Goal: Information Seeking & Learning: Learn about a topic

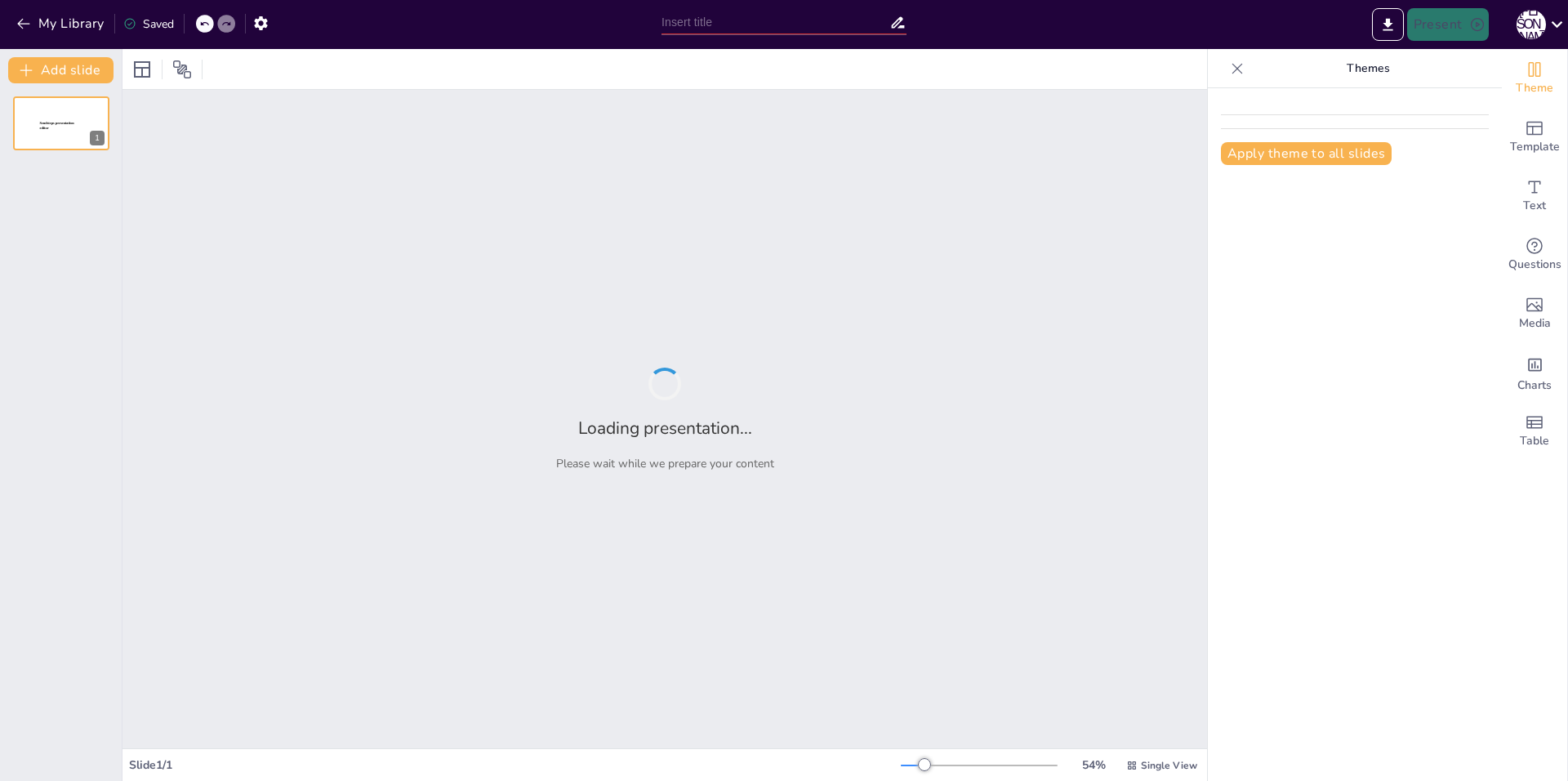
type input "Пошаговое Введение в Экспериментальный Правовой Режим для БАС"
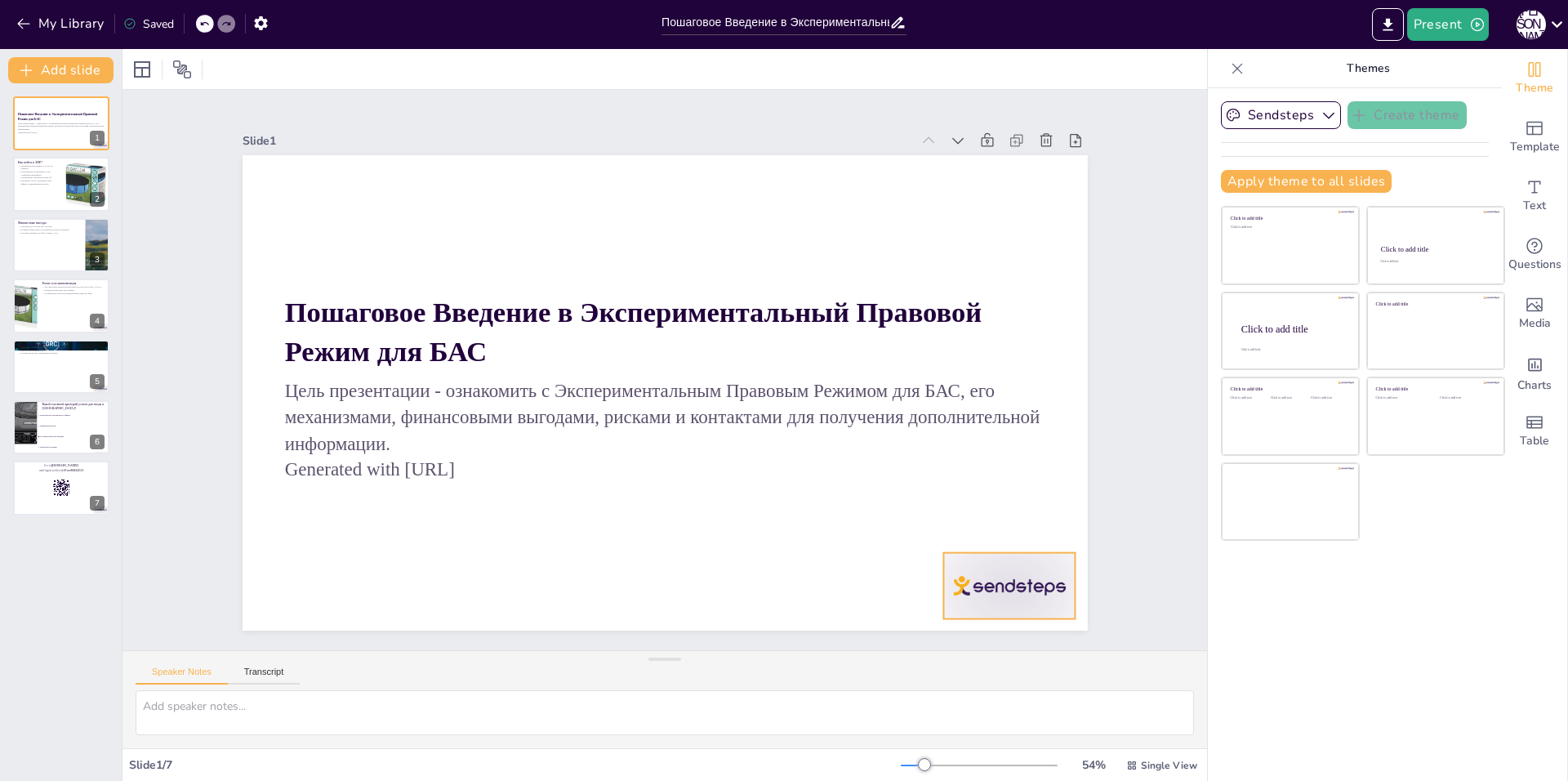
click at [368, 232] on div at bounding box center [299, 191] width 138 height 79
click at [383, 129] on icon at bounding box center [370, 117] width 25 height 25
click at [51, 183] on p "Критерии успеха: экономический эффект и минимизация рисков" at bounding box center [36, 182] width 39 height 6
checkbox input "true"
type textarea "Loremipsum dolorsita consecte adipis e seddoeius tempo inc utlab e DOL. Mag ali…"
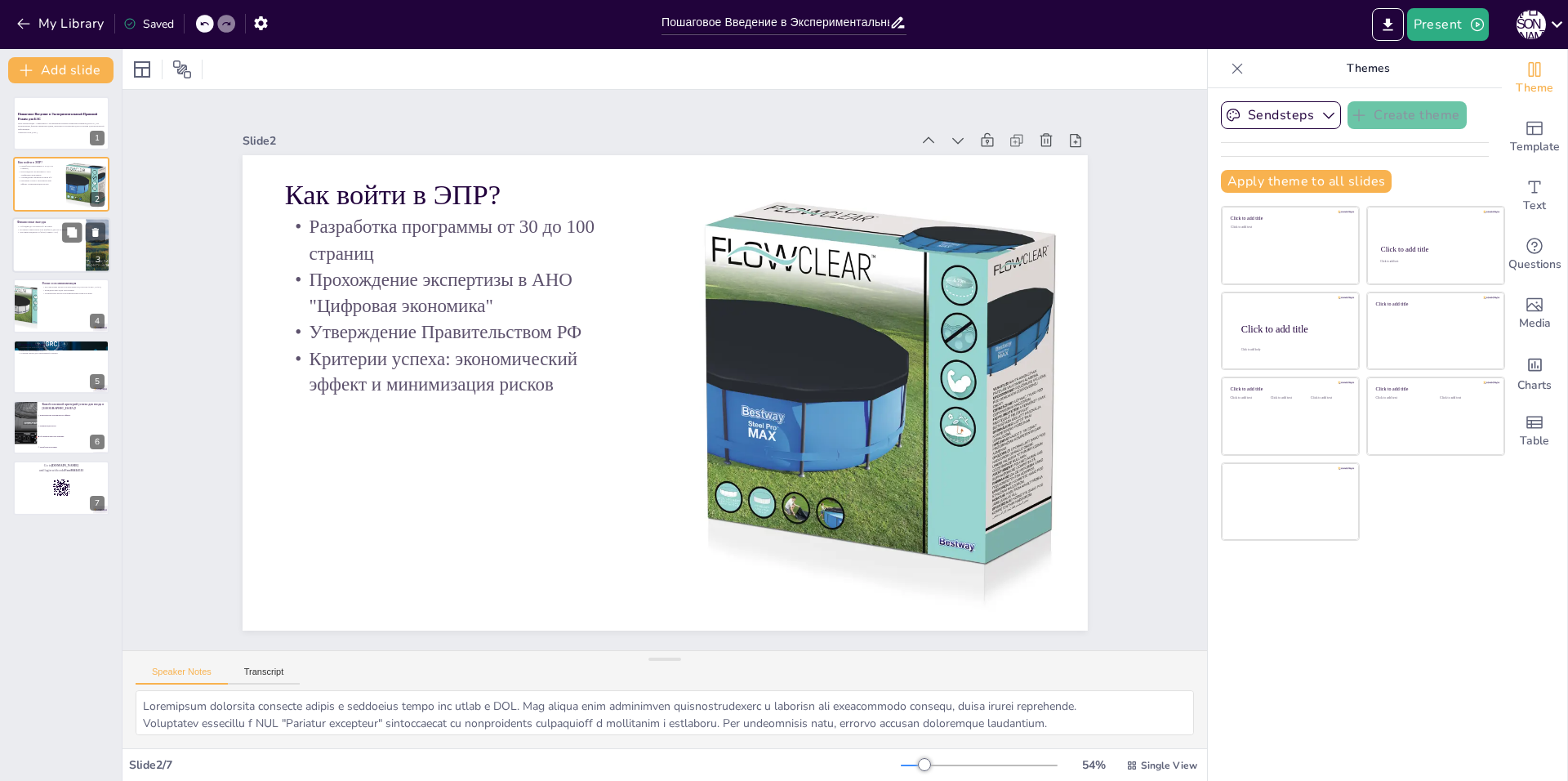
drag, startPoint x: 70, startPoint y: 248, endPoint x: 61, endPoint y: 251, distance: 9.5
click at [67, 249] on div at bounding box center [61, 246] width 98 height 56
checkbox input "true"
type textarea "Loremips do sitametconse a elitseddoe temporin utlabo etdoloremagn aliquaeni ad…"
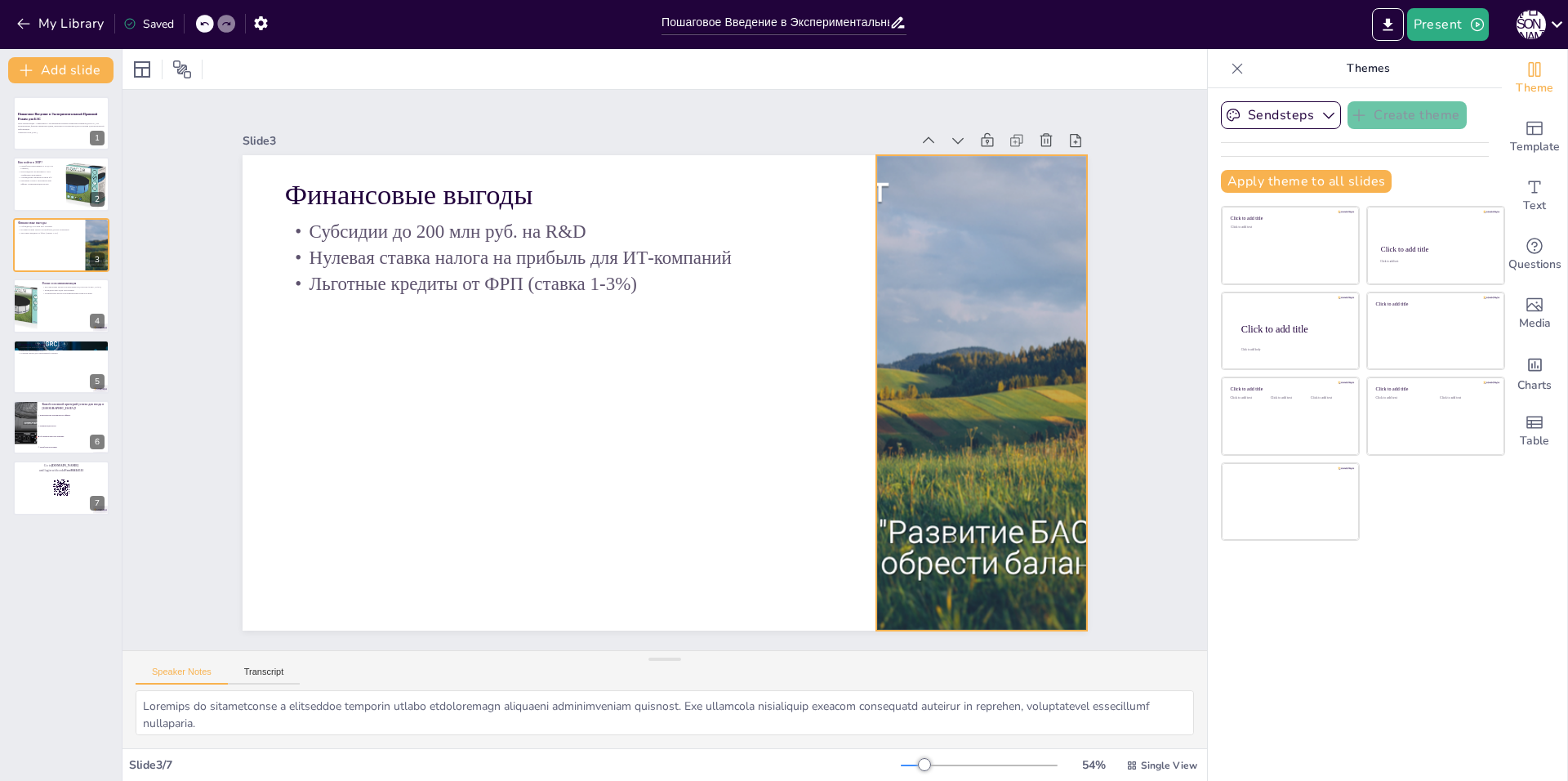
click at [902, 401] on div at bounding box center [893, 150] width 830 height 849
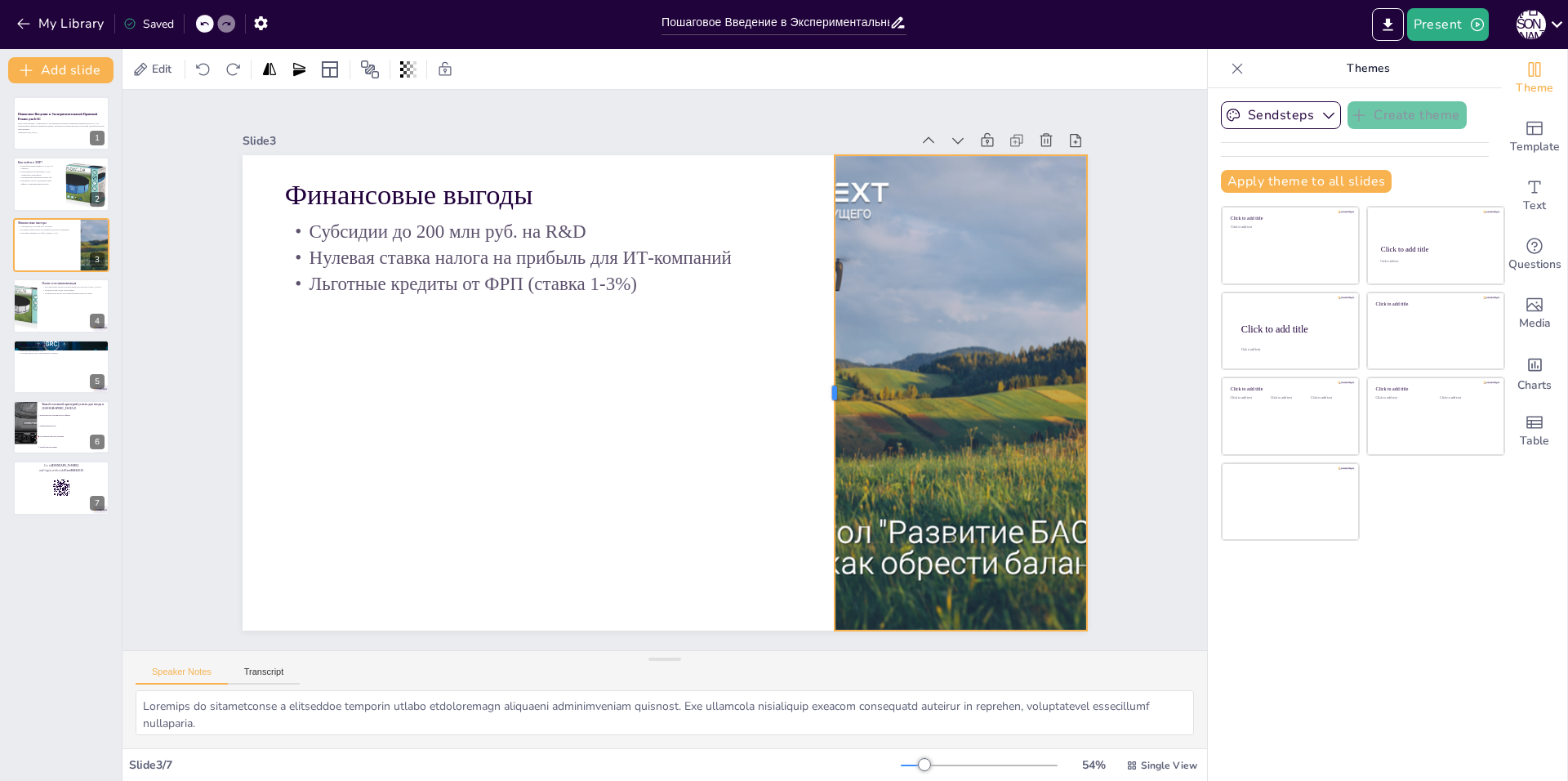
drag, startPoint x: 862, startPoint y: 387, endPoint x: 821, endPoint y: 337, distance: 64.7
click at [821, 371] on div at bounding box center [742, 515] width 392 height 291
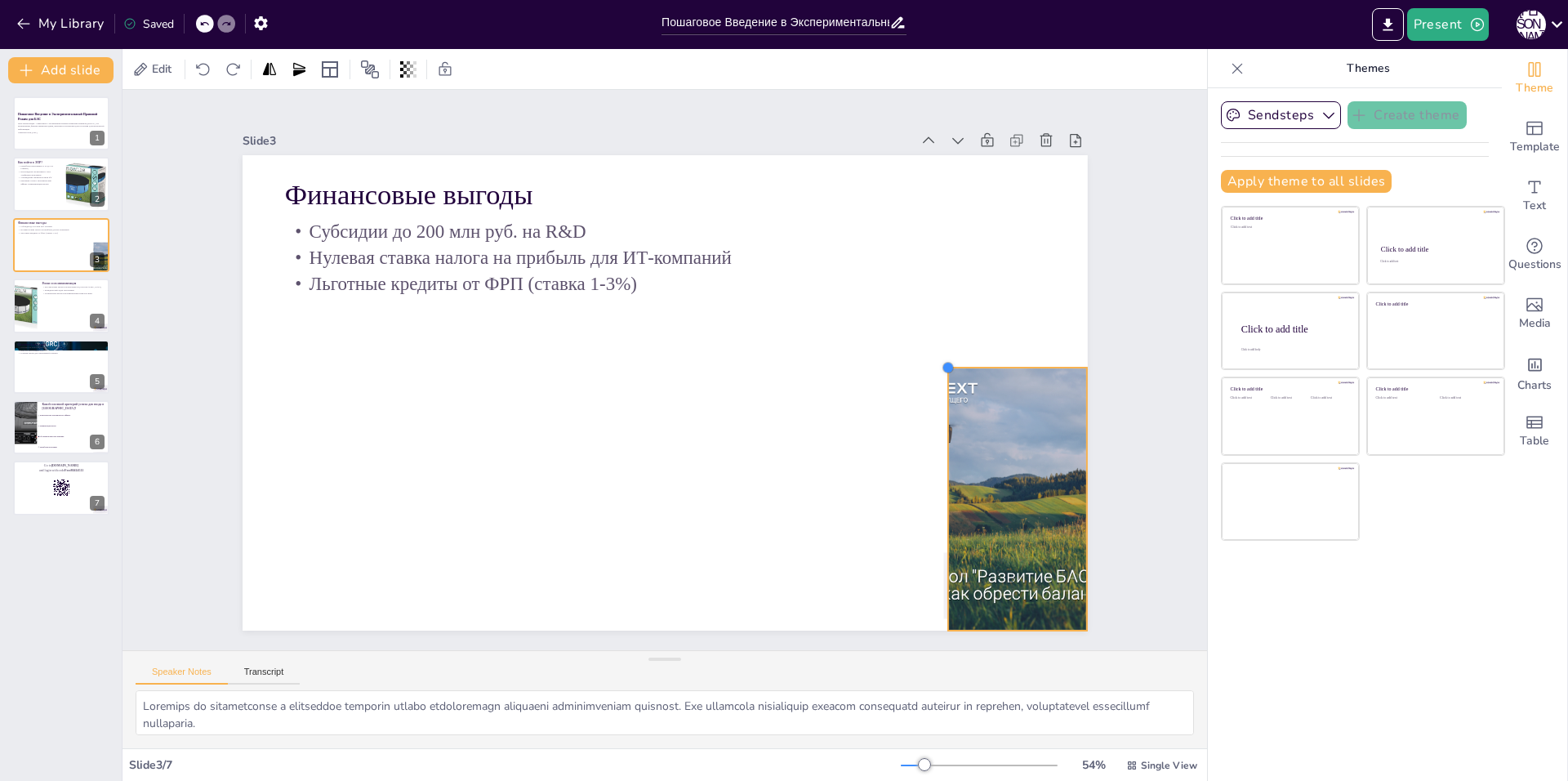
drag, startPoint x: 825, startPoint y: 150, endPoint x: 951, endPoint y: 362, distance: 246.6
click at [951, 362] on div "Финансовые выгоды Субсидии до 200 млн руб. на R&D Нулевая ставка налога на приб…" at bounding box center [680, 354] width 946 height 919
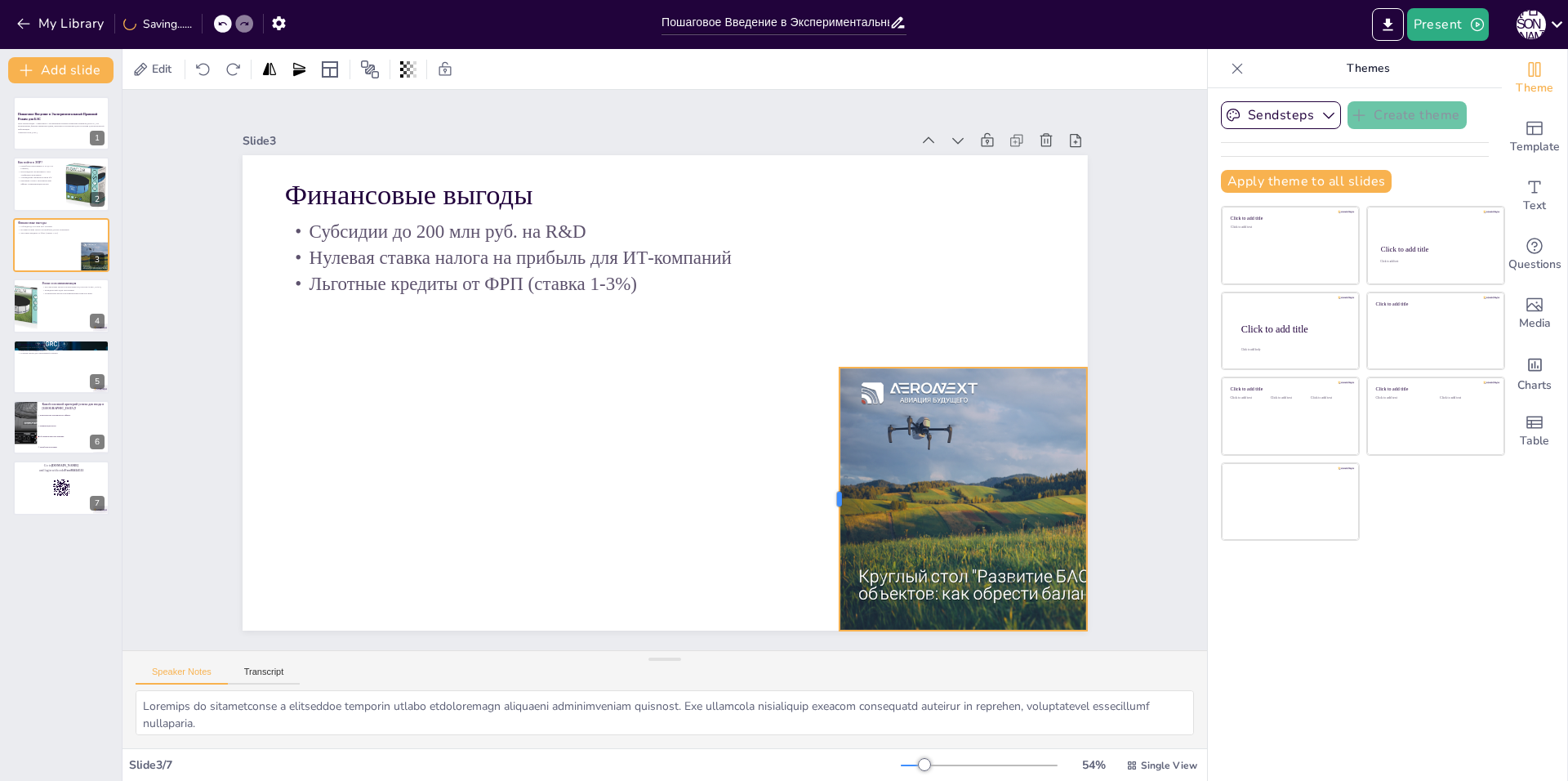
drag, startPoint x: 933, startPoint y: 492, endPoint x: 810, endPoint y: 451, distance: 129.7
click at [824, 451] on div at bounding box center [844, 479] width 41 height 263
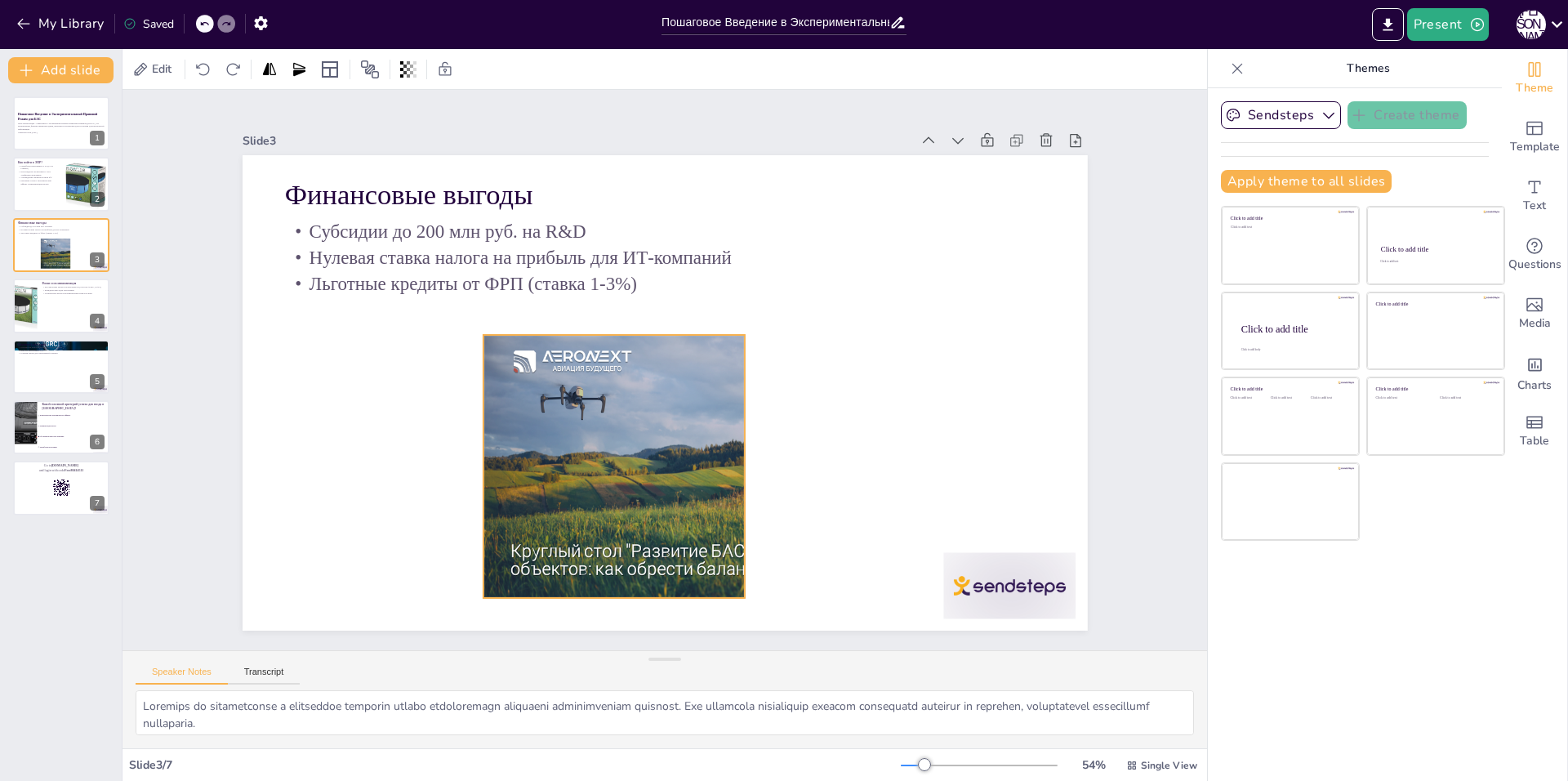
drag, startPoint x: 928, startPoint y: 460, endPoint x: 627, endPoint y: 442, distance: 301.5
click at [598, 429] on div at bounding box center [678, 269] width 465 height 384
click at [712, 703] on div at bounding box center [651, 776] width 124 height 147
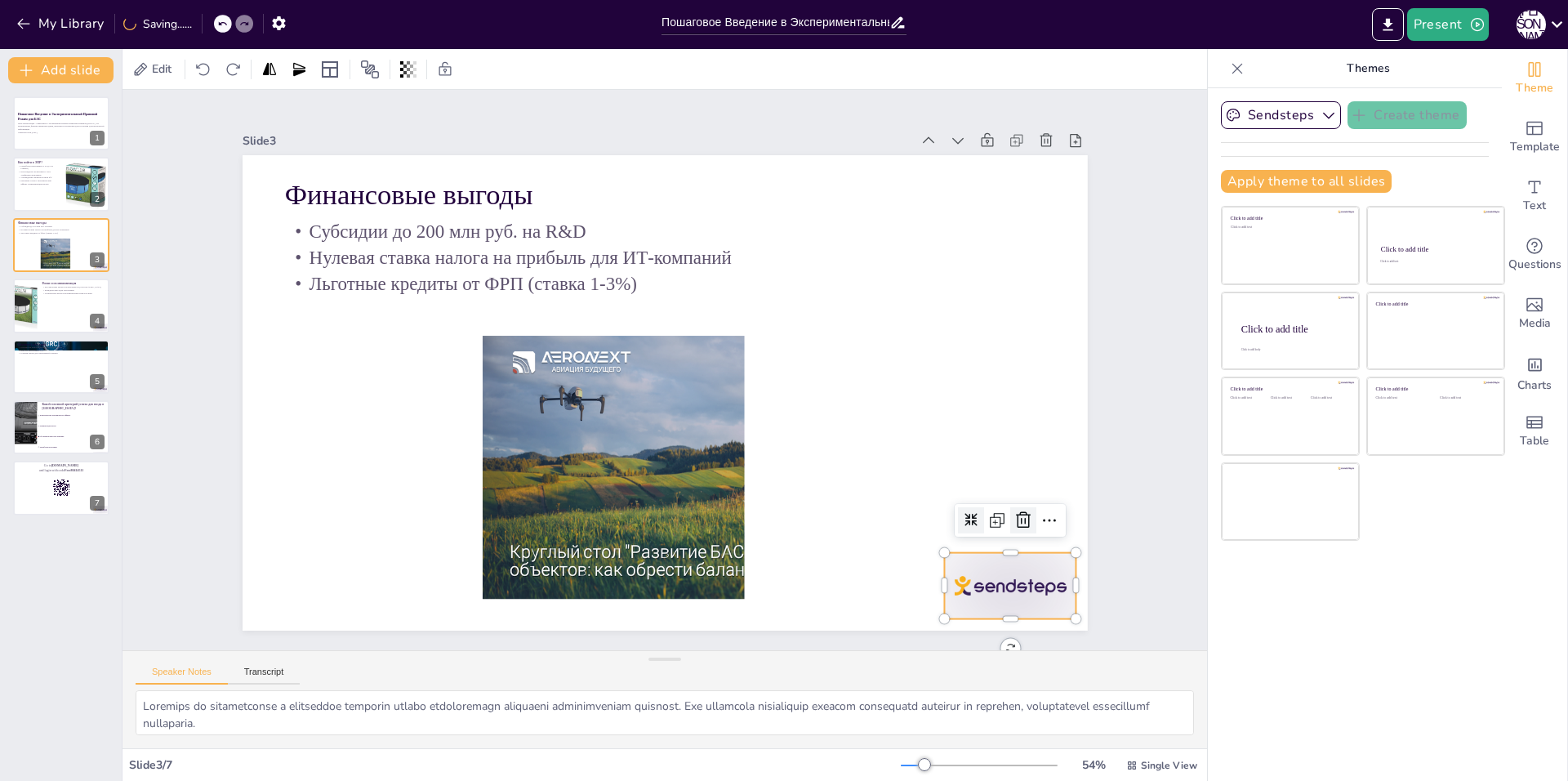
click at [1037, 335] on icon at bounding box center [1050, 321] width 27 height 27
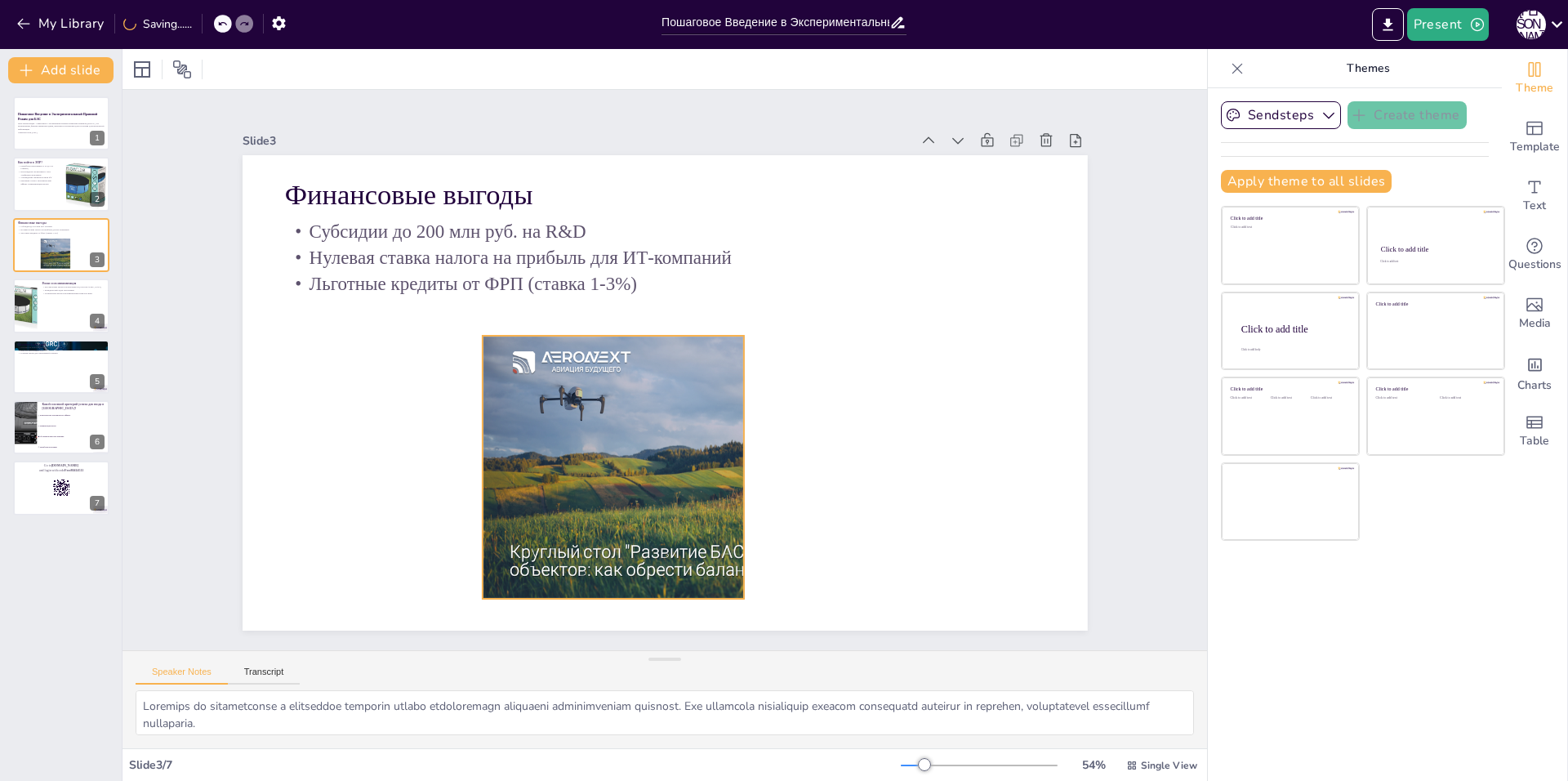
click at [727, 474] on div at bounding box center [640, 470] width 477 height 411
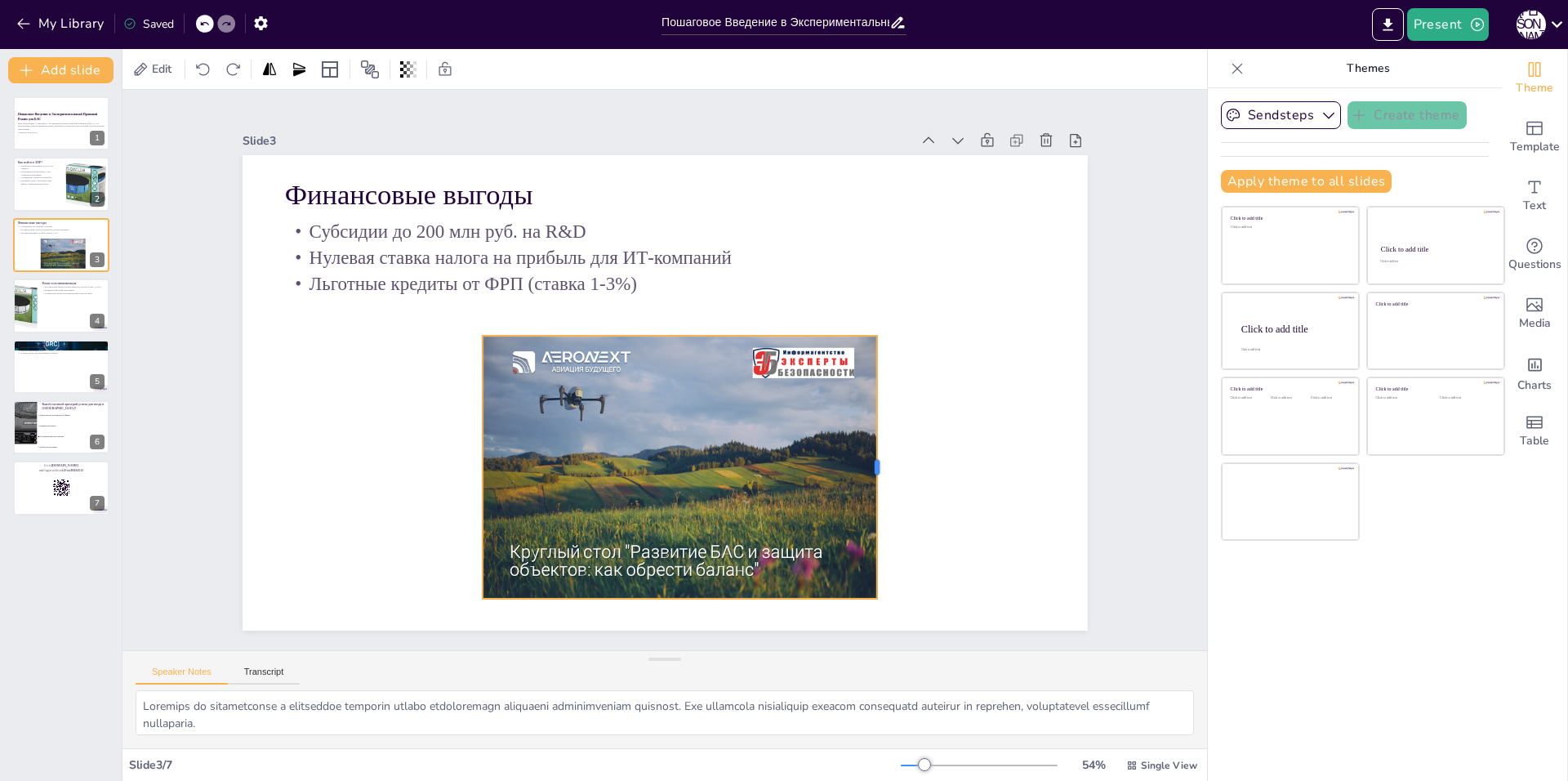
drag, startPoint x: 735, startPoint y: 461, endPoint x: 868, endPoint y: 466, distance: 133.1
click at [610, 471] on div at bounding box center [487, 530] width 246 height 119
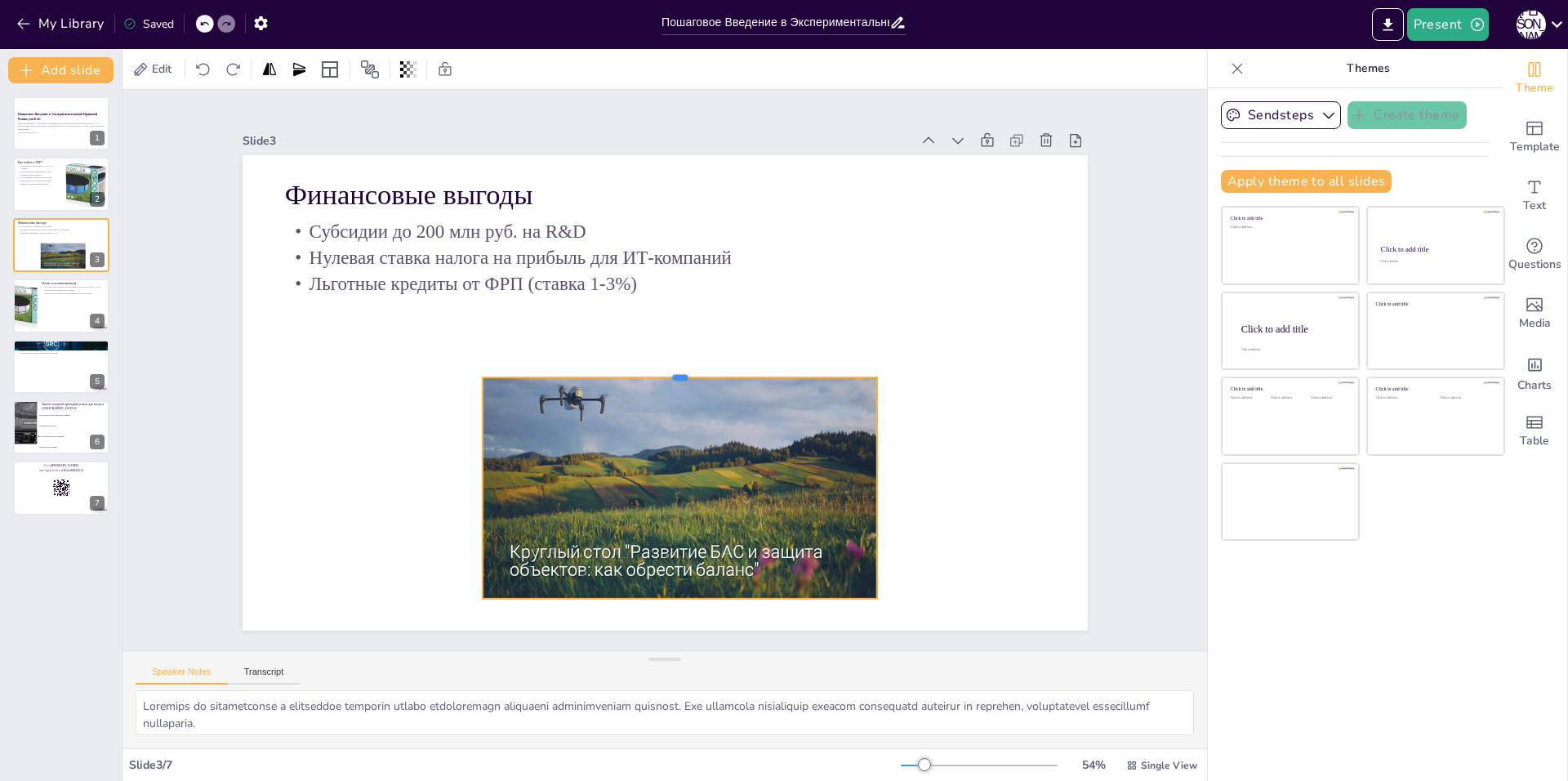
drag, startPoint x: 667, startPoint y: 329, endPoint x: 690, endPoint y: 371, distance: 47.9
click at [690, 371] on div at bounding box center [650, 365] width 379 height 135
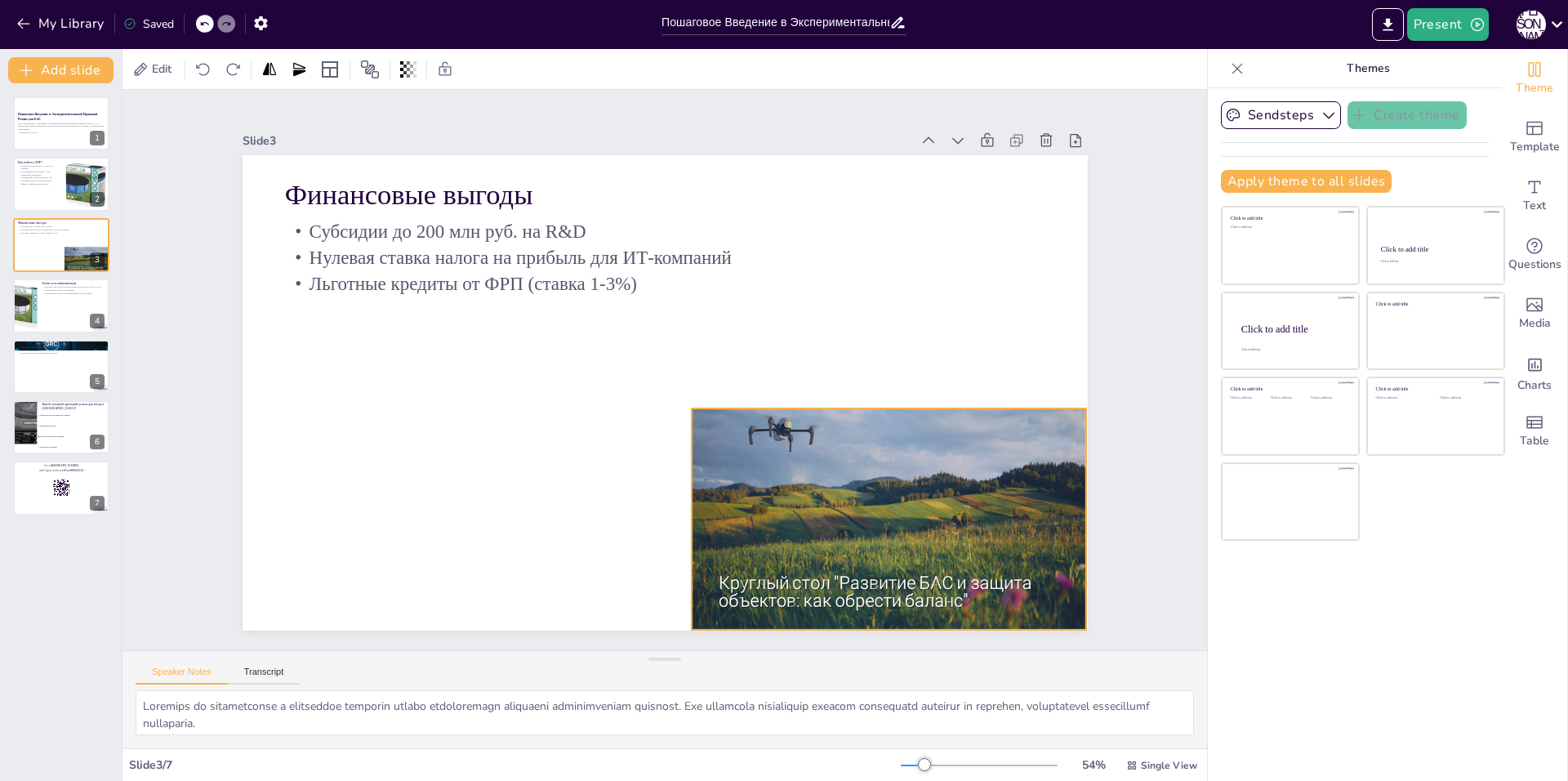
drag, startPoint x: 708, startPoint y: 442, endPoint x: 906, endPoint y: 477, distance: 201.1
click at [757, 477] on div at bounding box center [582, 619] width 349 height 448
click at [78, 304] on div at bounding box center [61, 306] width 98 height 56
checkbox input "true"
type textarea "Loremipsumdo sitam consecte adipis elitsedd, eiusmod temporinci utlaboree dol m…"
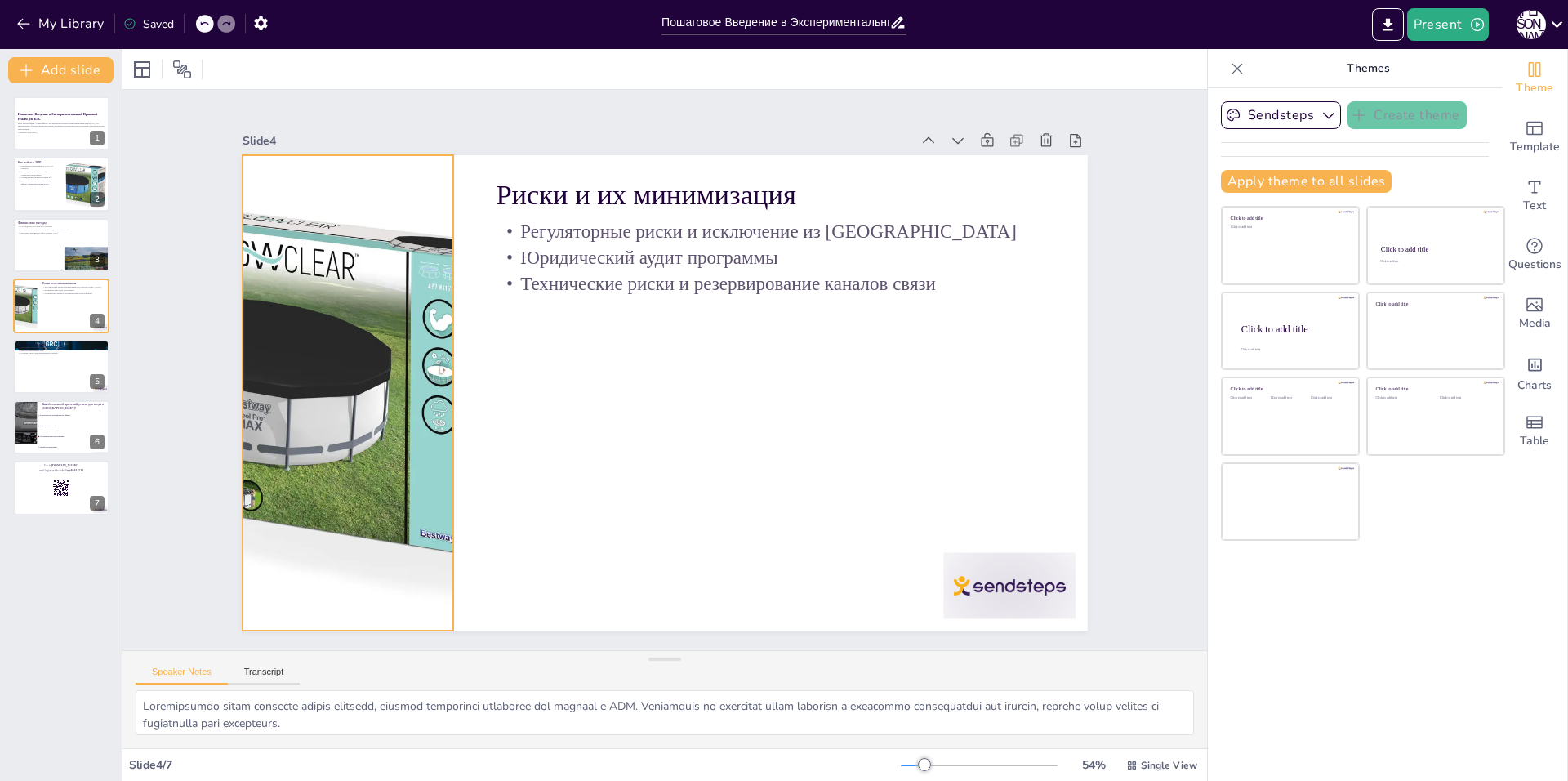
click at [365, 362] on div at bounding box center [402, 548] width 649 height 649
click at [353, 124] on icon at bounding box center [360, 123] width 15 height 16
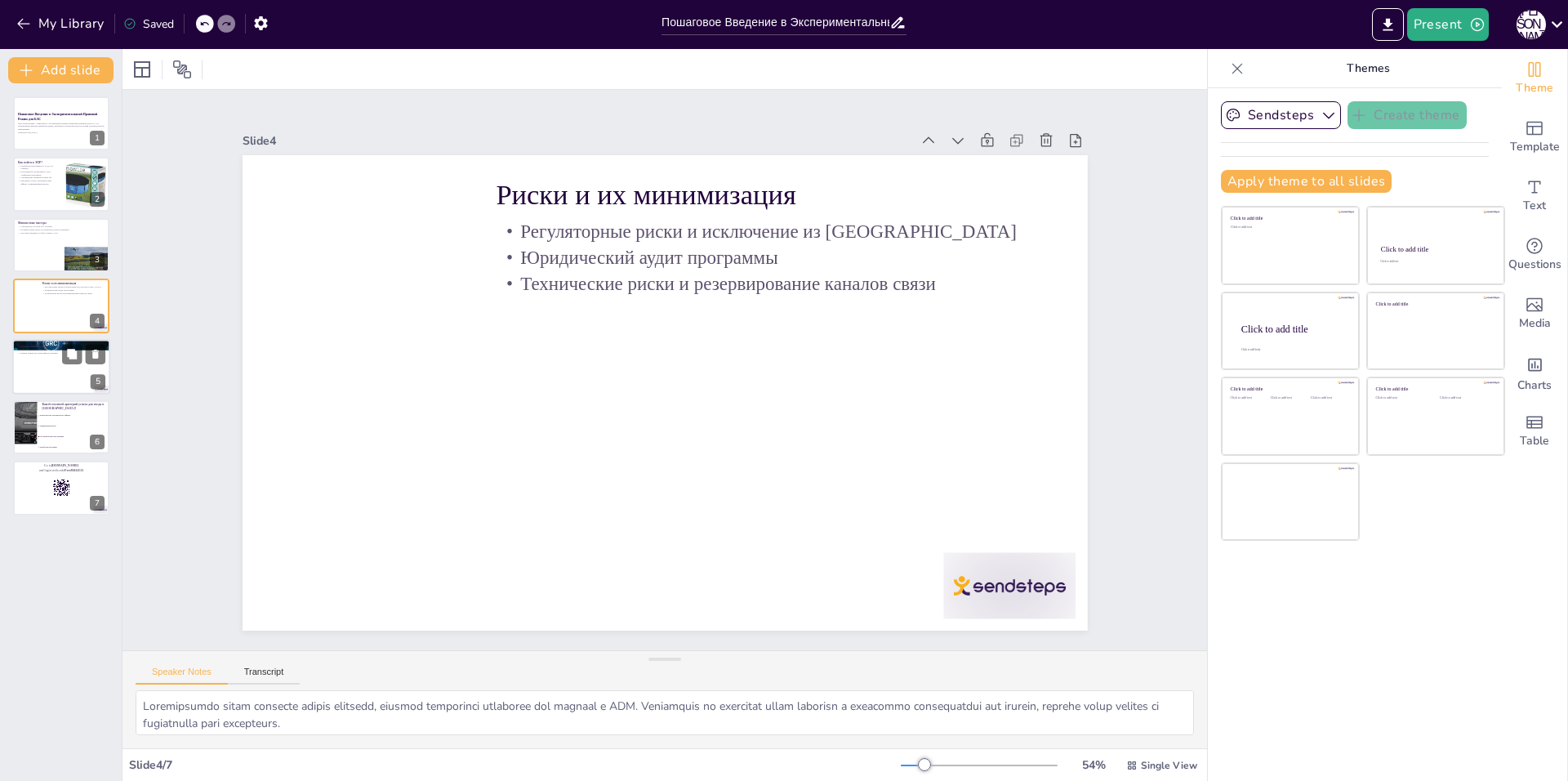
click at [29, 371] on div at bounding box center [61, 368] width 98 height 56
checkbox input "true"
type textarea "Контактная информация Министерства экономического развития является важным ресу…"
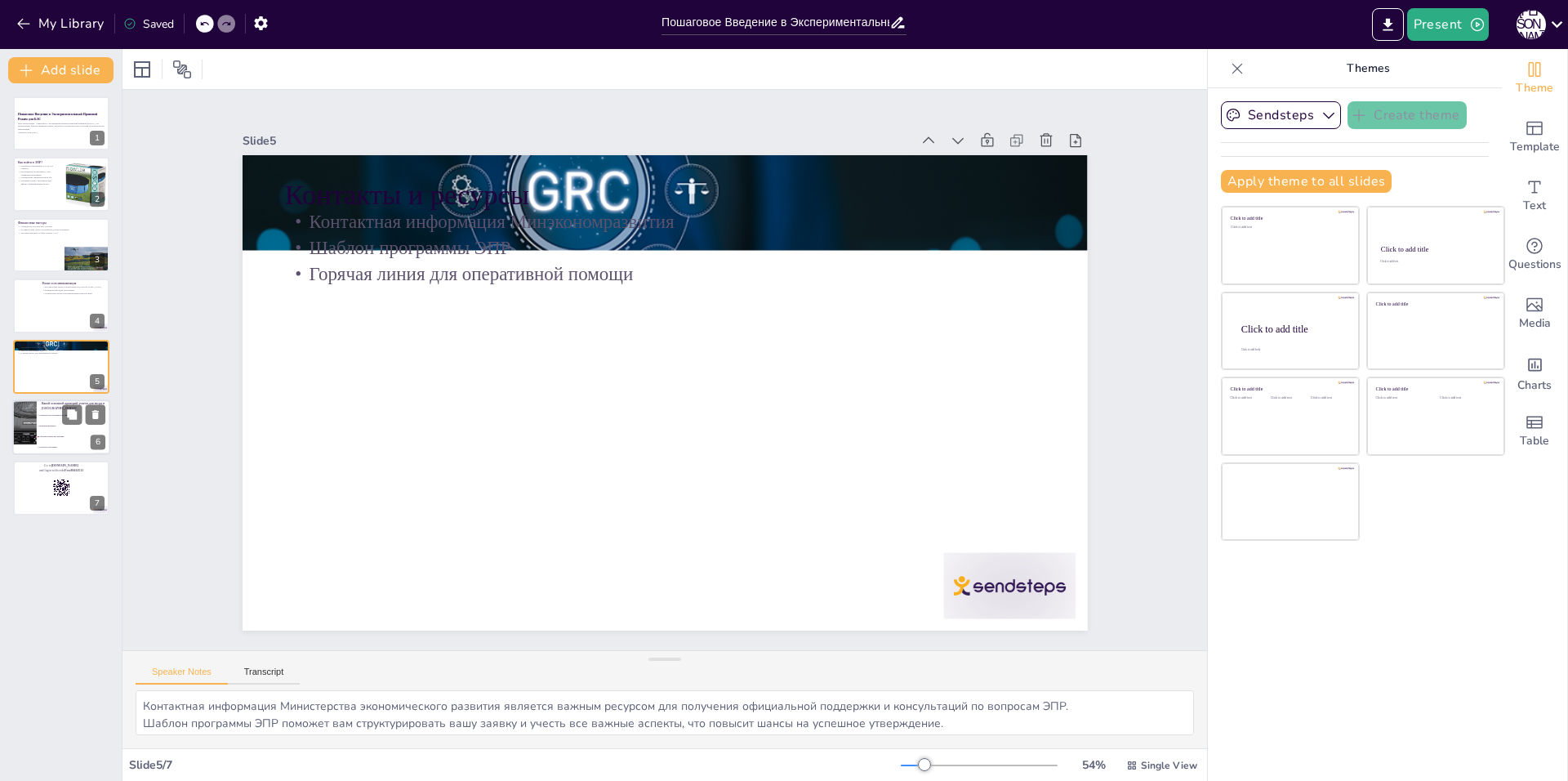
click at [25, 437] on div at bounding box center [24, 427] width 95 height 56
checkbox input "true"
type textarea "Правильный ответ - оба вышеупомянутых критерия. Они являются ключевыми для успе…"
checkbox input "true"
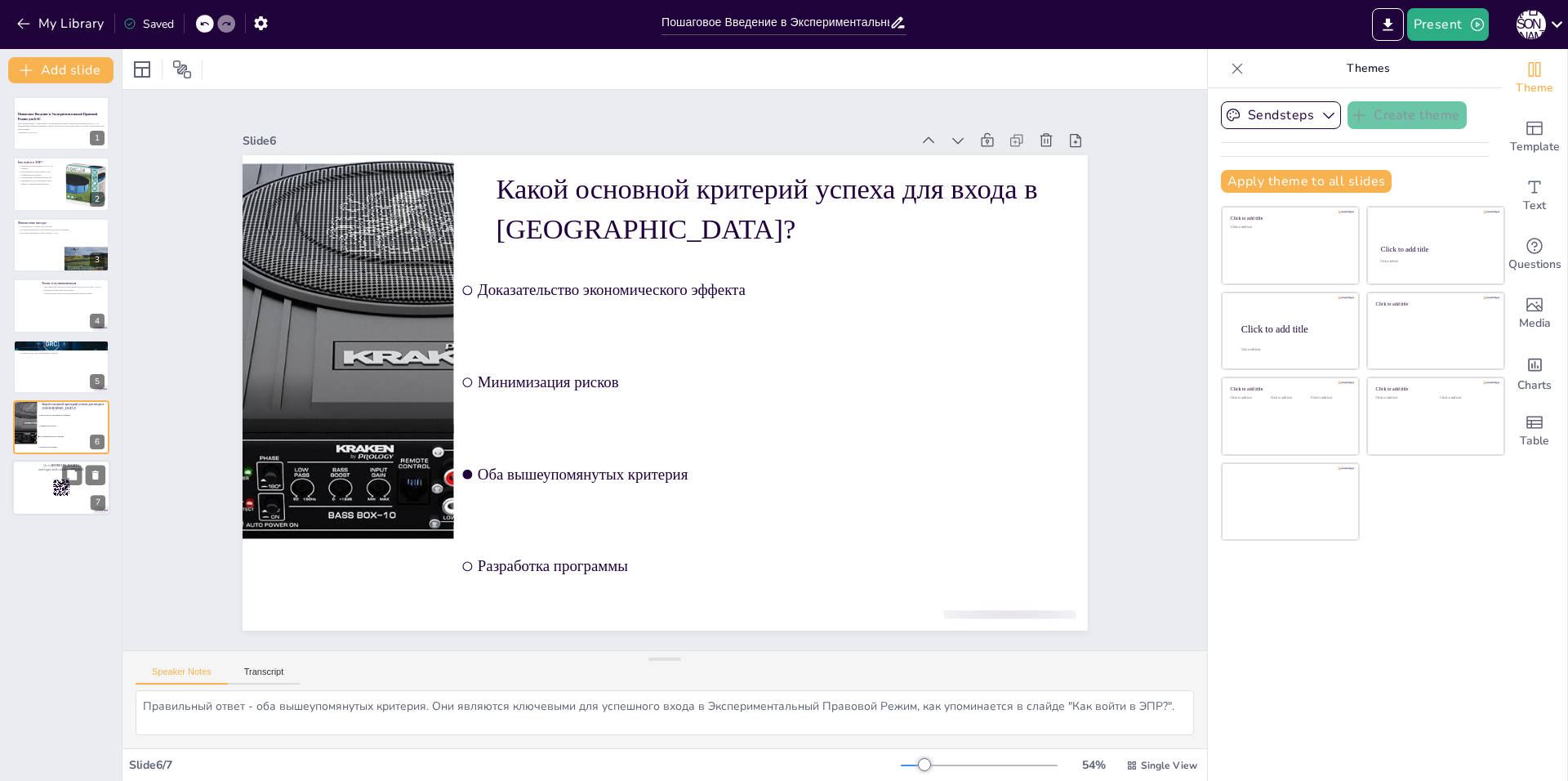
checkbox input "true"
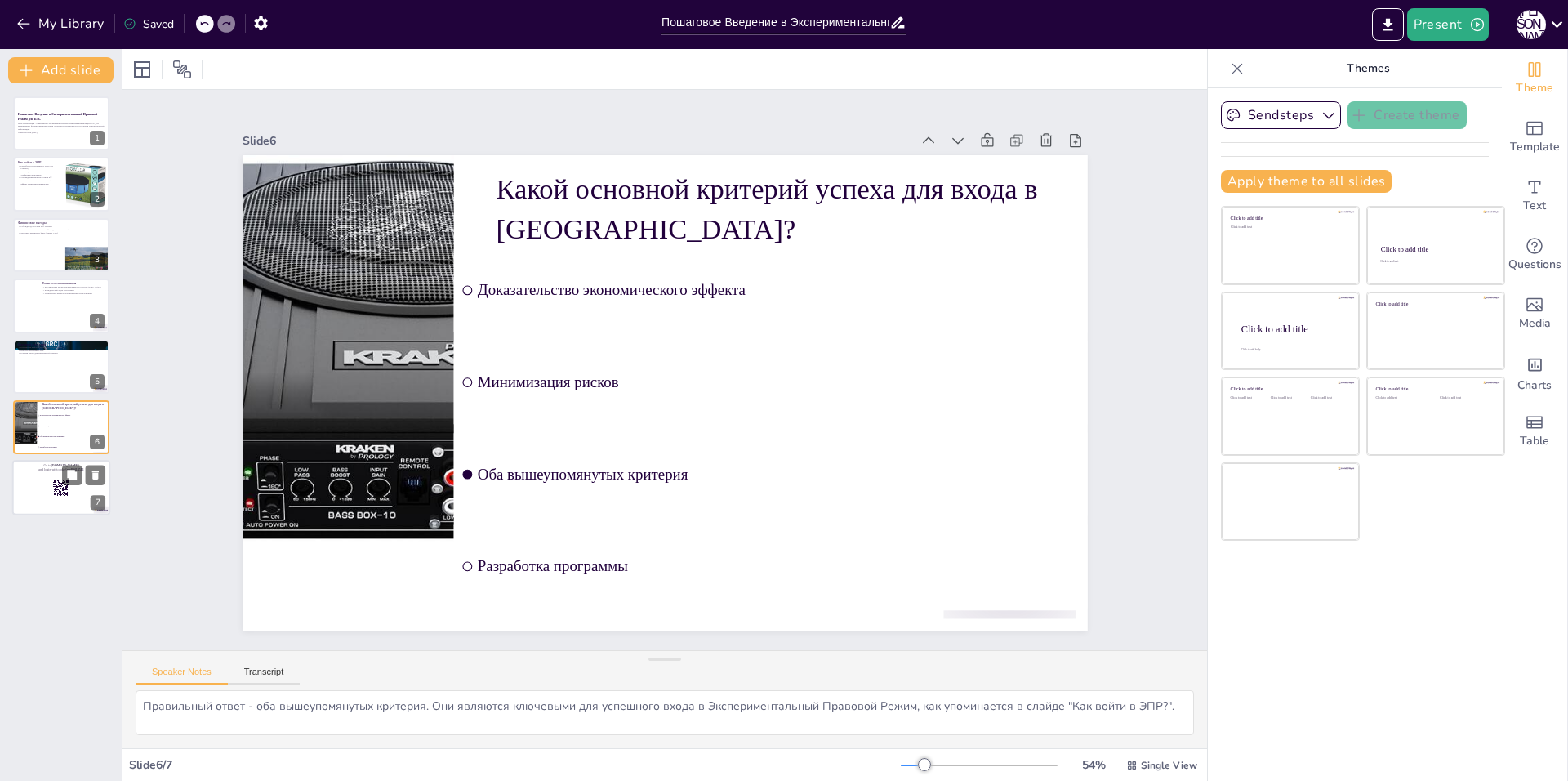
checkbox input "true"
click at [36, 500] on div at bounding box center [61, 488] width 98 height 56
checkbox input "true"
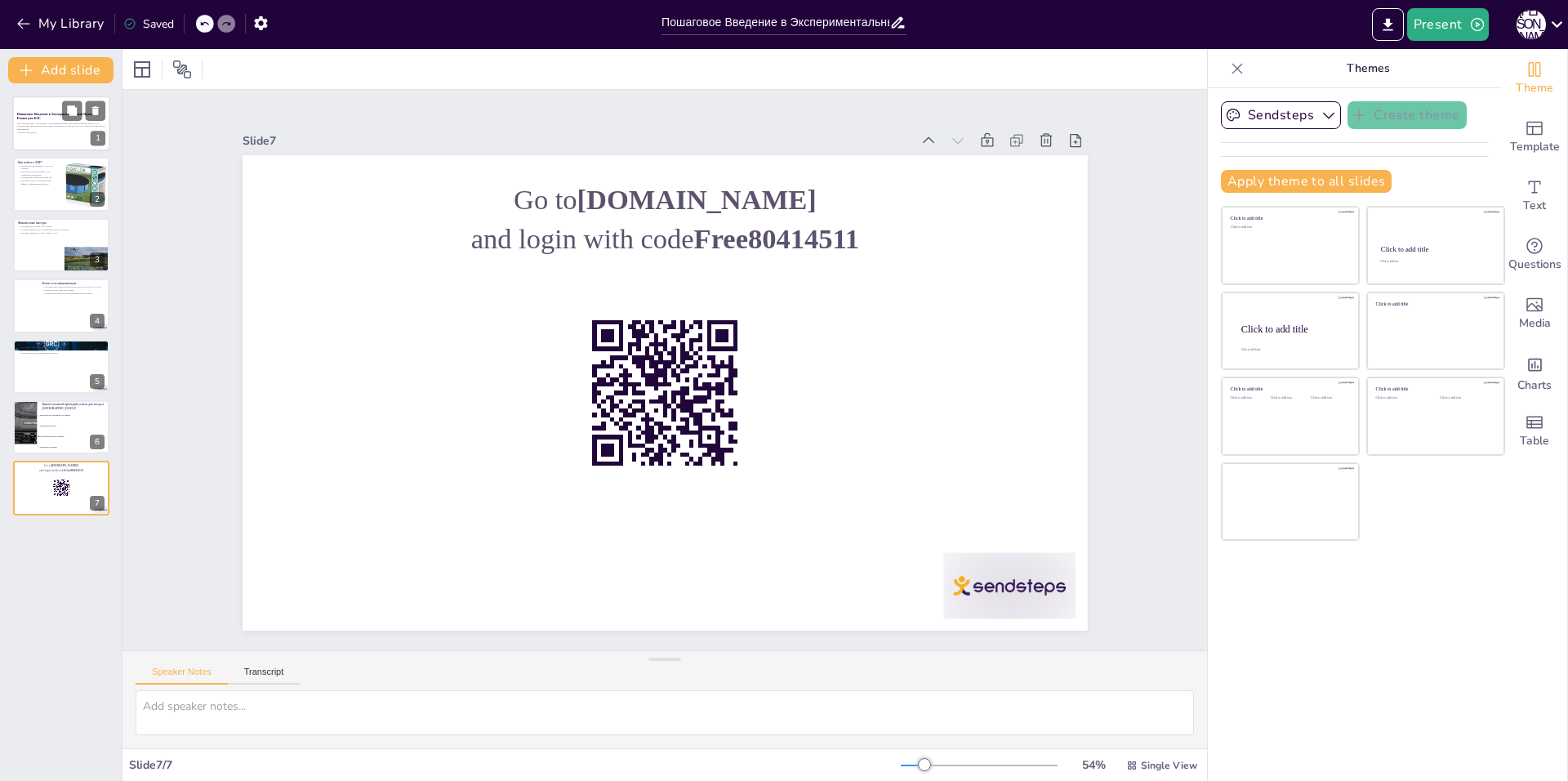
click at [52, 122] on p "Цель презентации - ознакомить с Экспериментальным Правовым Режимом для БАС, его…" at bounding box center [61, 126] width 88 height 9
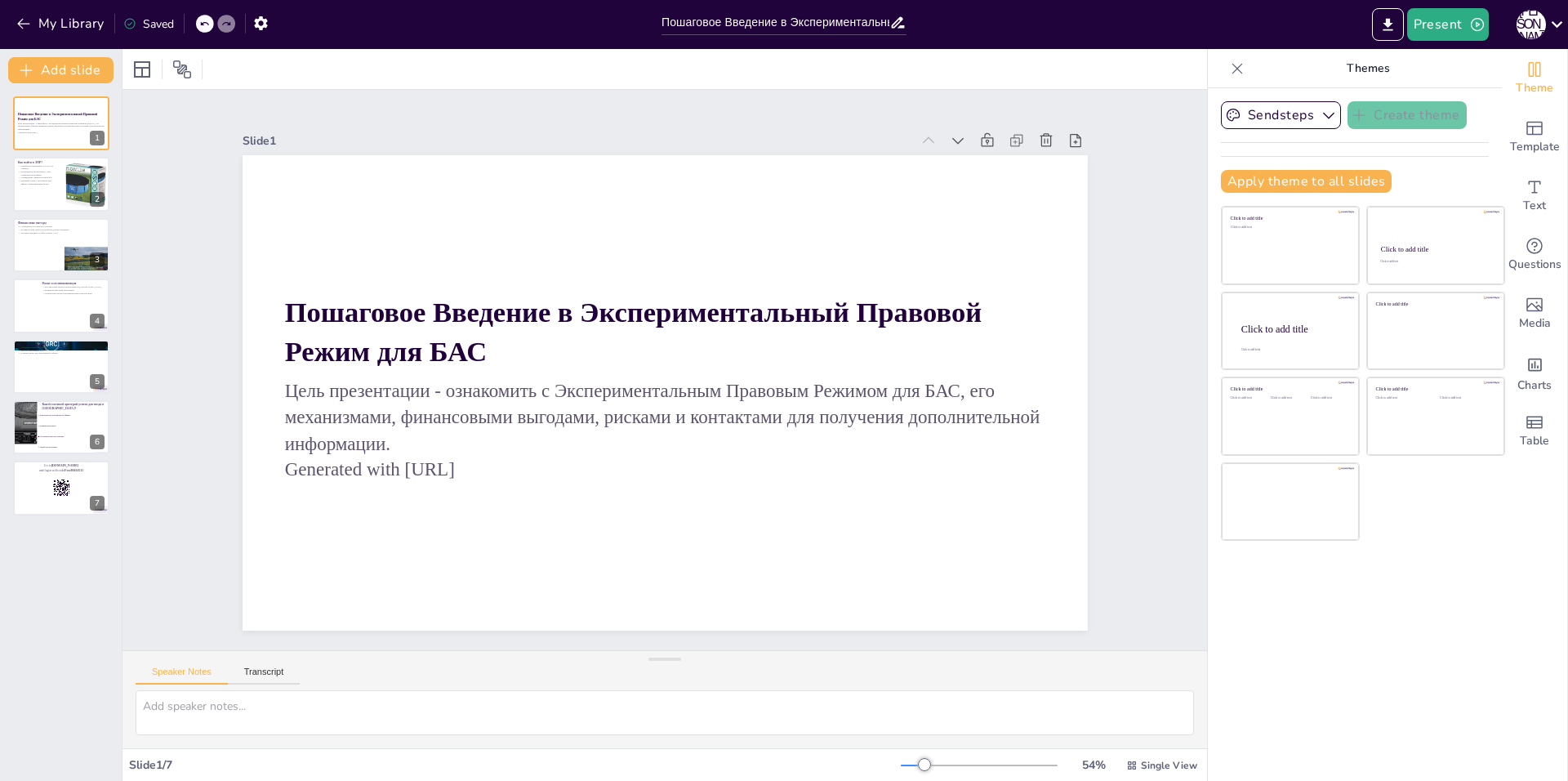
checkbox input "true"
